Goal: Information Seeking & Learning: Find specific fact

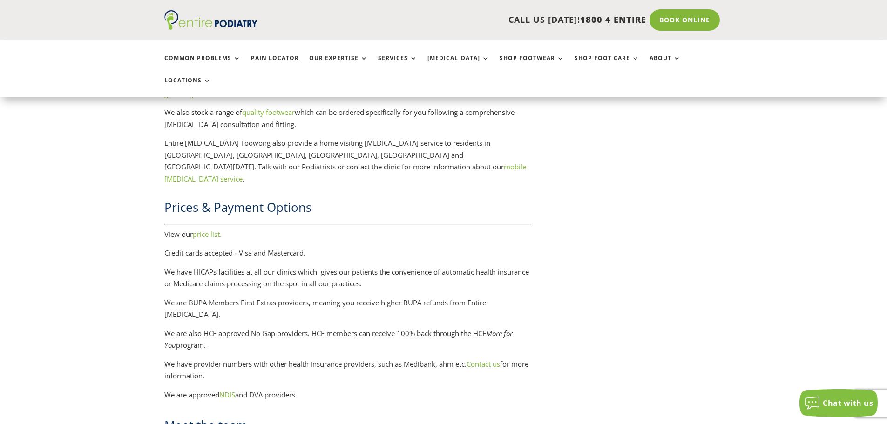
scroll to position [1826, 0]
drag, startPoint x: 158, startPoint y: 223, endPoint x: 475, endPoint y: 350, distance: 341.3
click at [275, 296] on p "We are BUPA Members First Extras providers, meaning you receive higher BUPA ref…" at bounding box center [347, 311] width 367 height 31
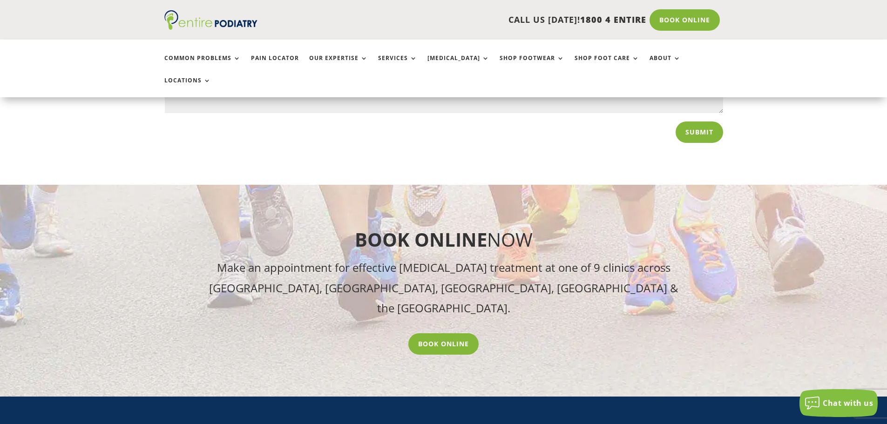
scroll to position [3615, 0]
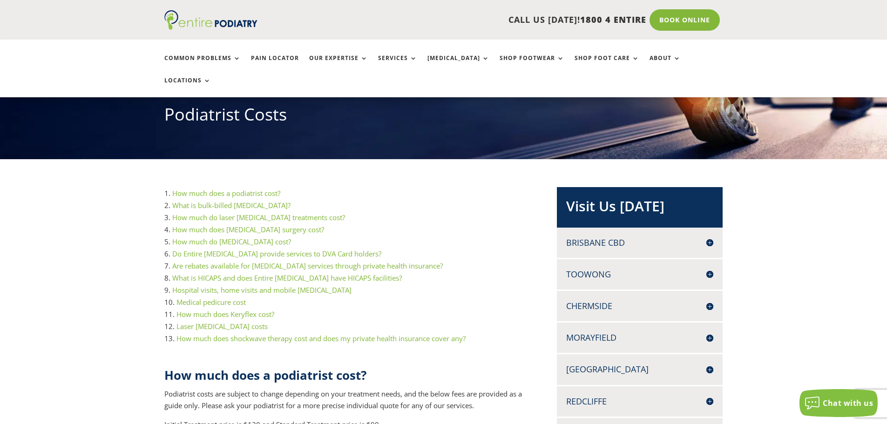
click at [219, 298] on link "Medical pedicure cost" at bounding box center [211, 302] width 69 height 9
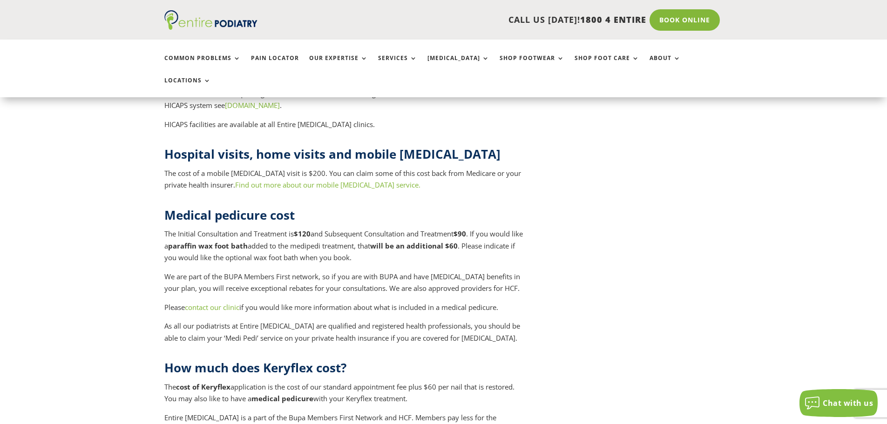
scroll to position [3743, 0]
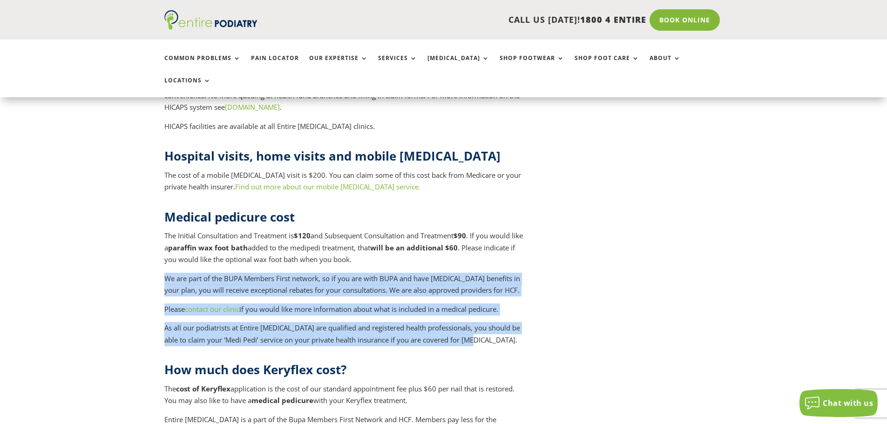
drag, startPoint x: 157, startPoint y: 182, endPoint x: 515, endPoint y: 245, distance: 363.8
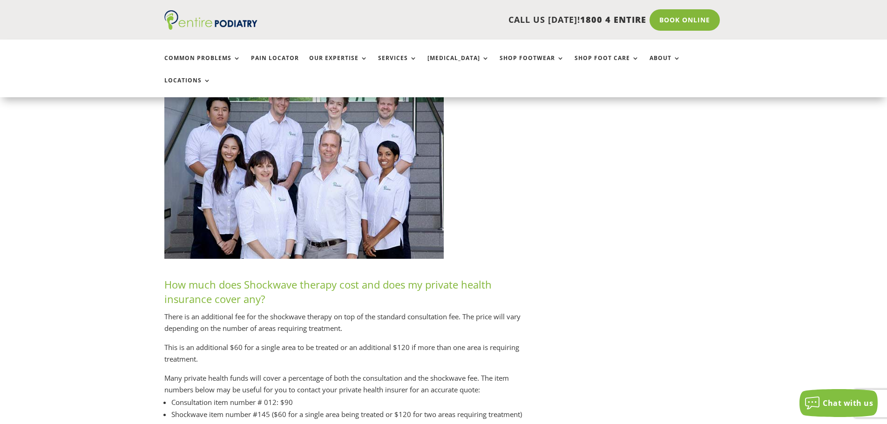
scroll to position [4115, 0]
